Goal: Connect with others: Connect with others

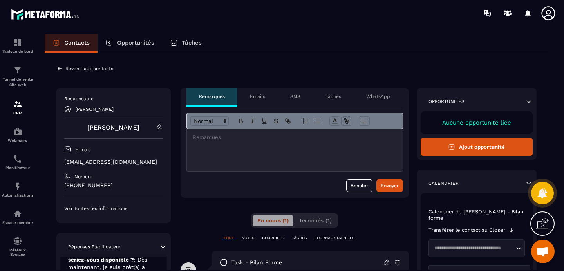
click at [253, 93] on p "Emails" at bounding box center [257, 96] width 15 height 6
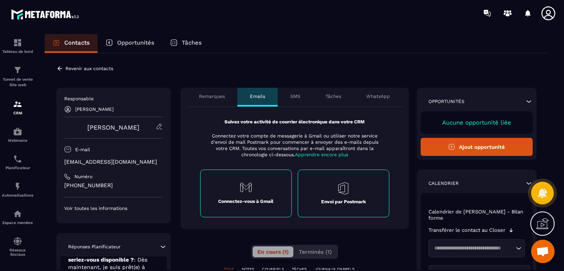
click at [244, 200] on p "Connectez-vous à Gmail" at bounding box center [245, 201] width 55 height 6
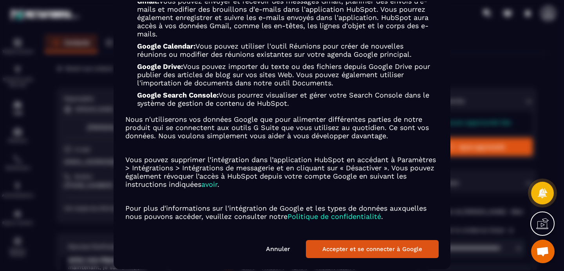
click at [340, 248] on button "Accepter et se connecter à Google" at bounding box center [372, 249] width 133 height 18
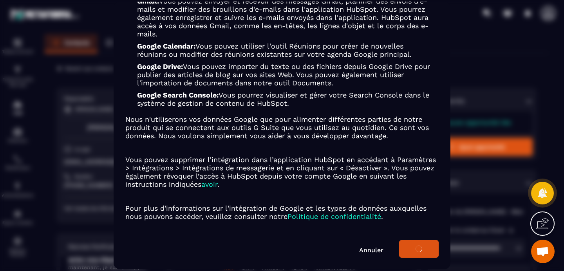
scroll to position [96, 0]
